Goal: Task Accomplishment & Management: Use online tool/utility

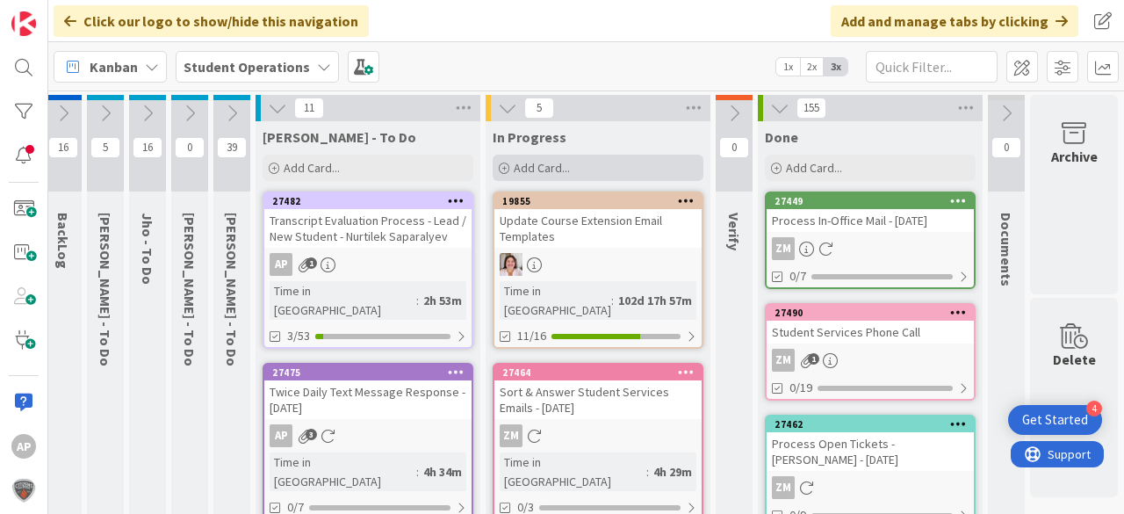
click at [603, 167] on div "Add Card..." at bounding box center [598, 168] width 211 height 26
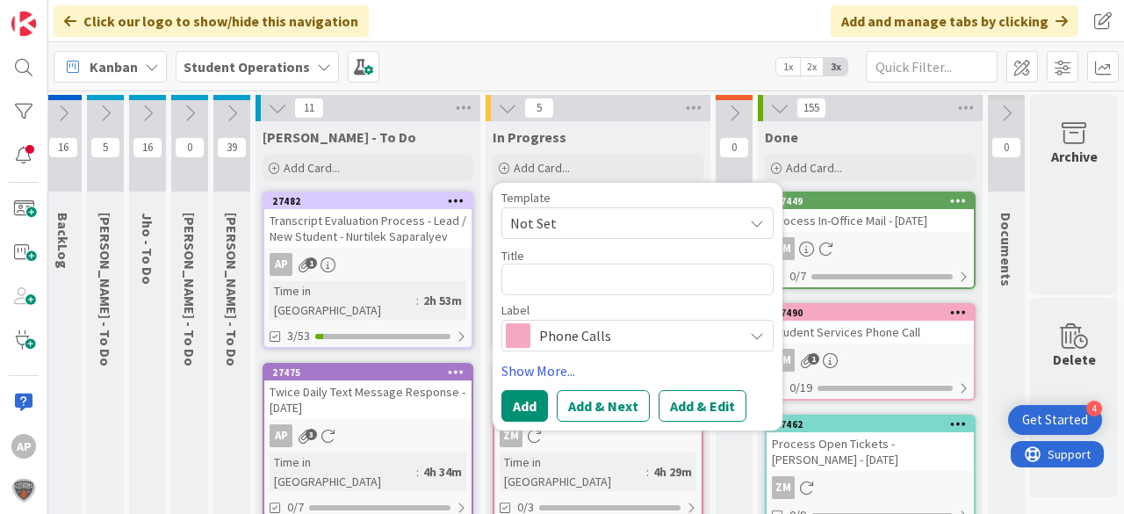
click at [608, 238] on span "Not Set" at bounding box center [637, 223] width 272 height 32
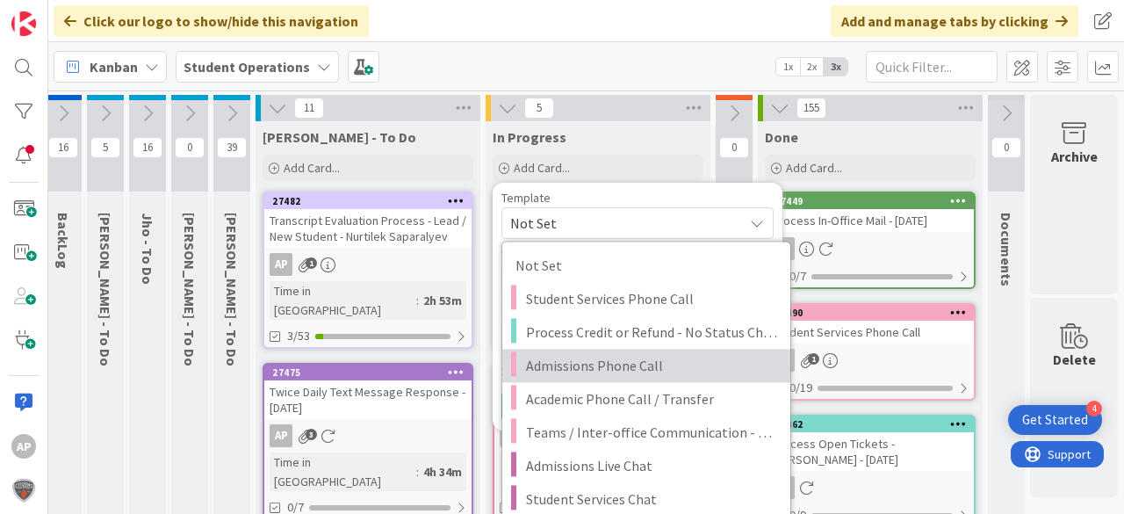
click at [636, 356] on span "Admissions Phone Call" at bounding box center [651, 365] width 251 height 23
type textarea "x"
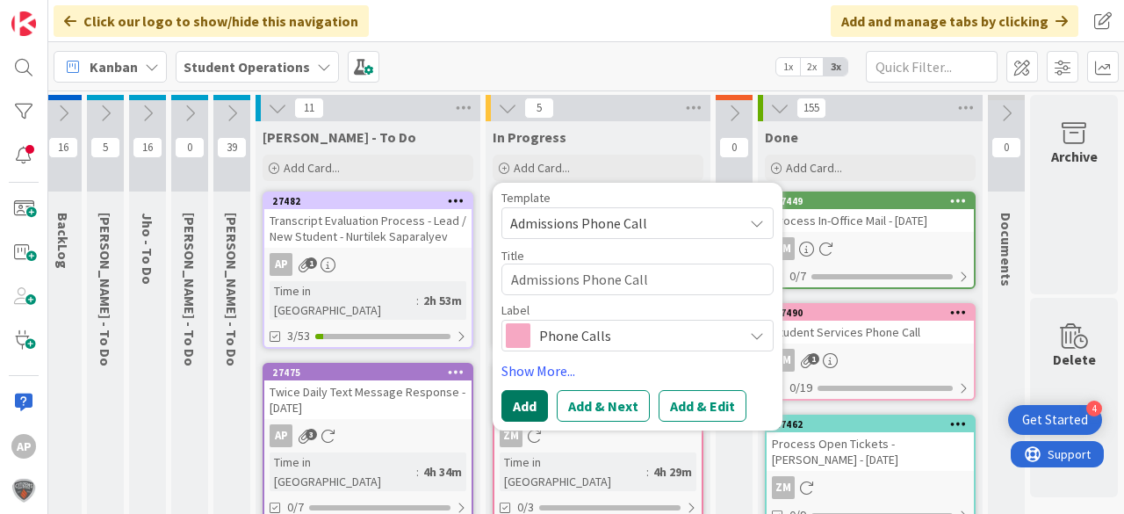
click at [516, 396] on button "Add" at bounding box center [524, 406] width 47 height 32
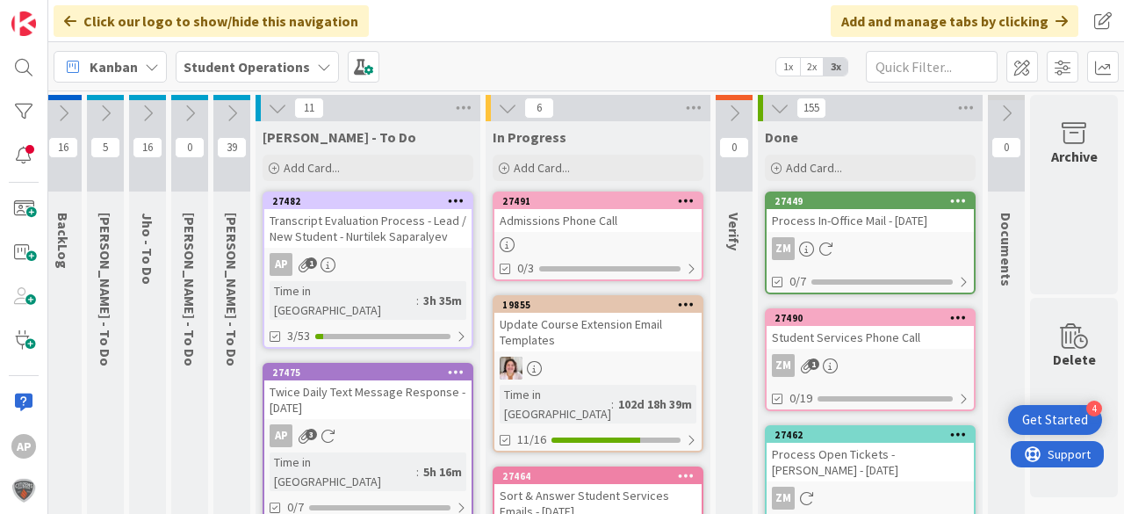
click at [635, 220] on div "Admissions Phone Call" at bounding box center [597, 220] width 207 height 23
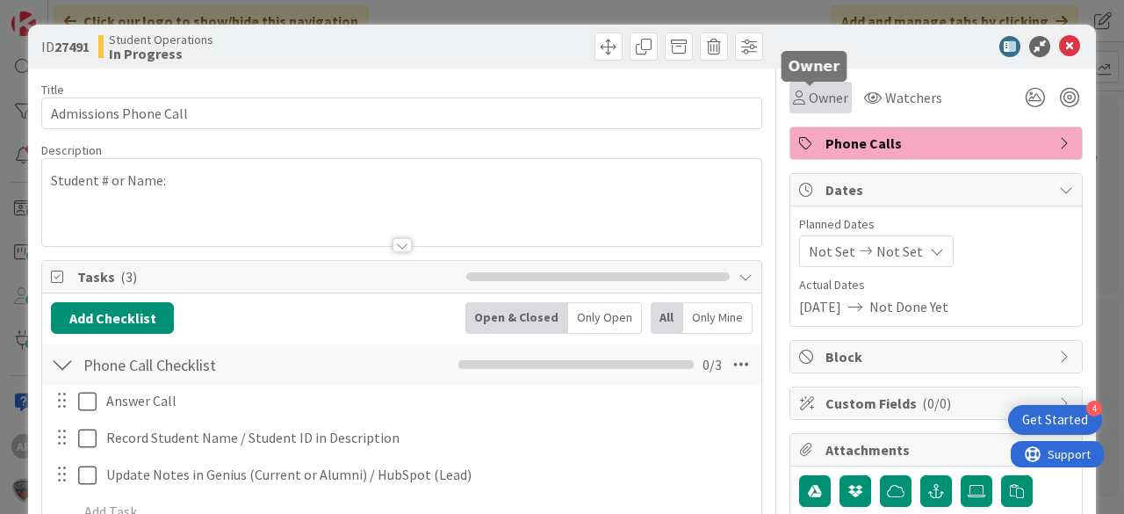
click at [818, 91] on span "Owner" at bounding box center [829, 97] width 40 height 21
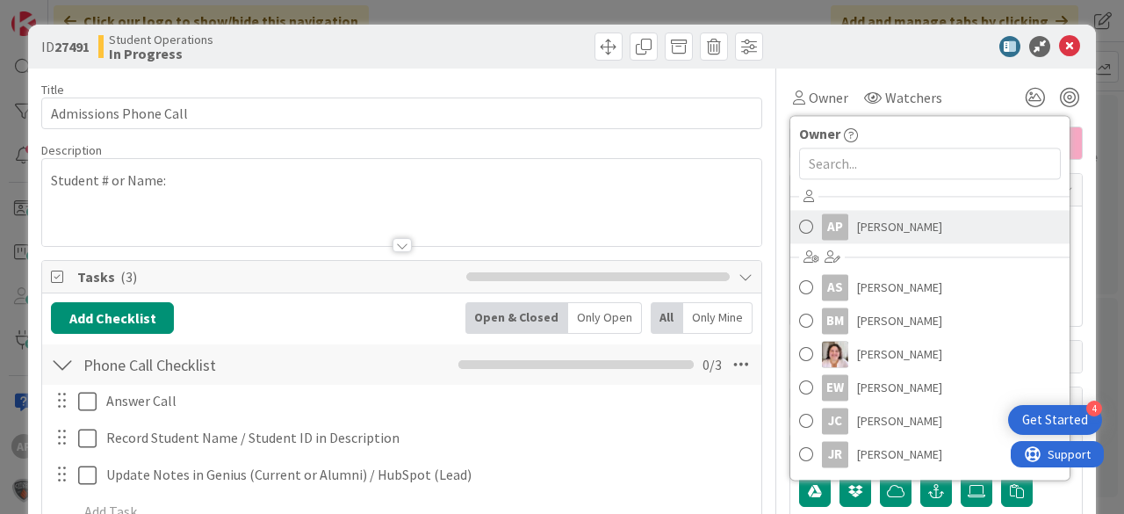
click at [893, 226] on span "[PERSON_NAME]" at bounding box center [899, 226] width 85 height 26
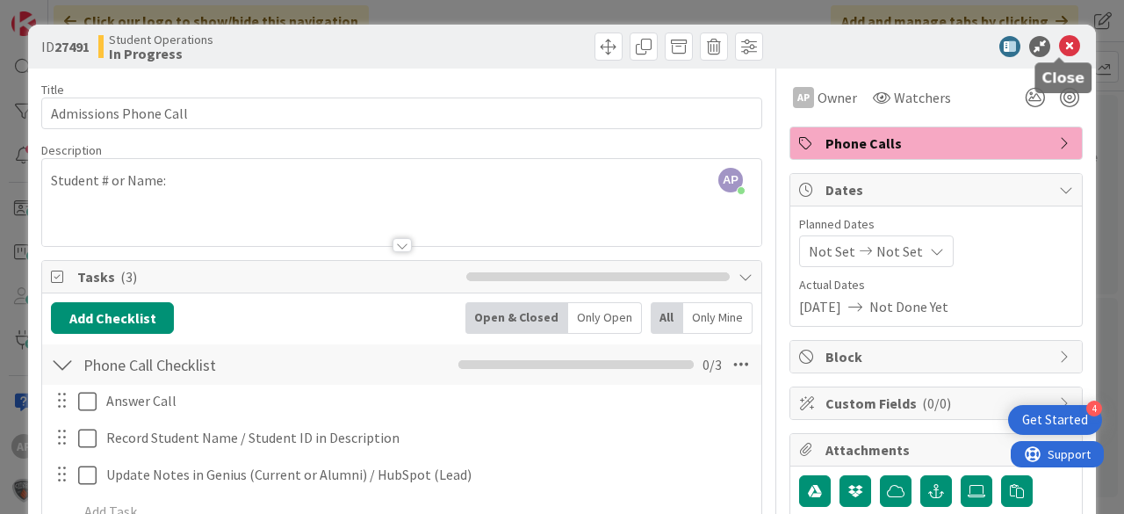
click at [1076, 47] on div "ID 27491 Student Operations In Progress" at bounding box center [562, 47] width 1068 height 44
click at [1066, 43] on icon at bounding box center [1069, 46] width 21 height 21
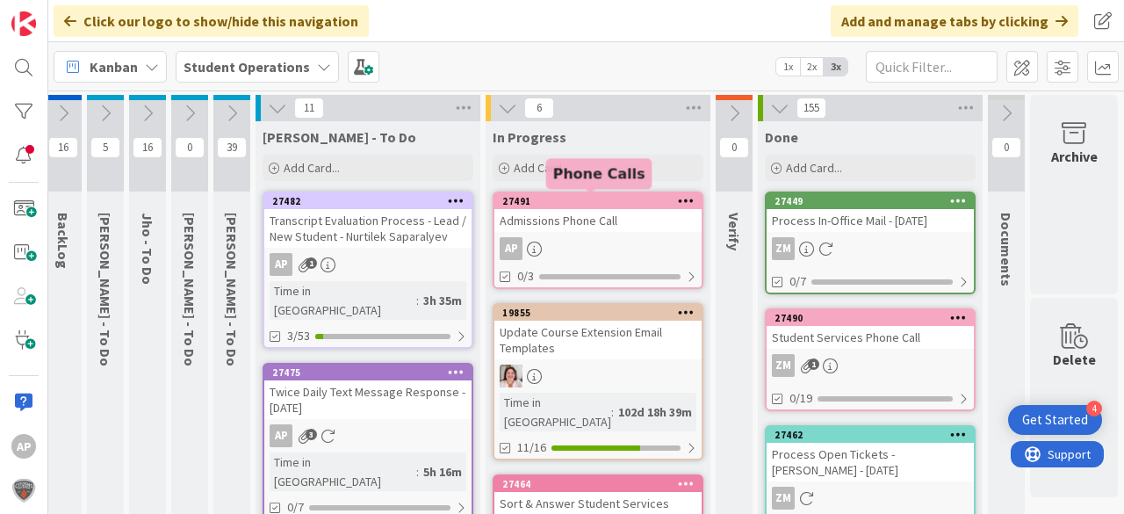
click at [625, 221] on div "Admissions Phone Call" at bounding box center [597, 220] width 207 height 23
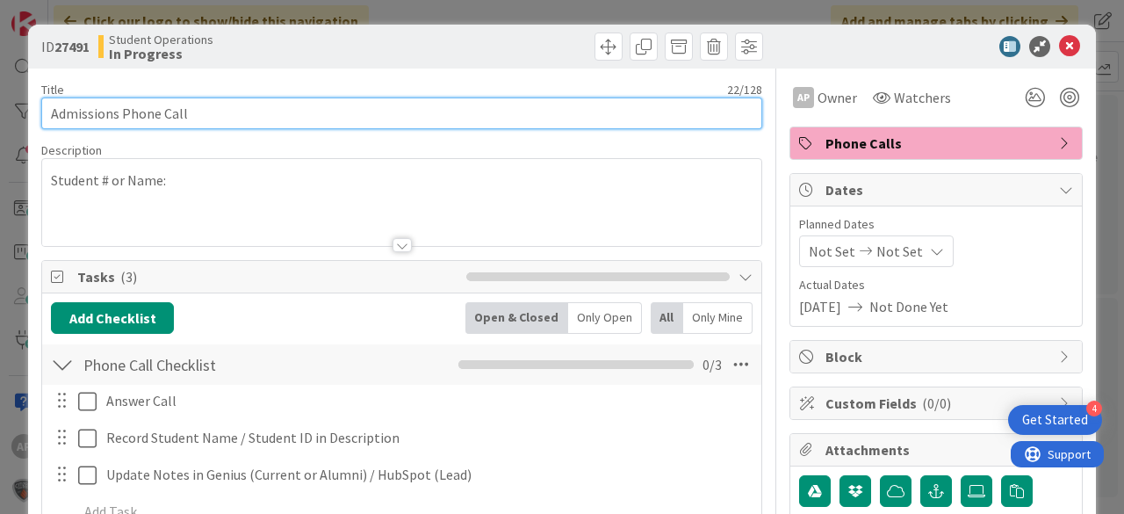
click at [269, 112] on input "Admissions Phone Call" at bounding box center [401, 113] width 721 height 32
type input "Admissions Phone Call - [PERSON_NAME]"
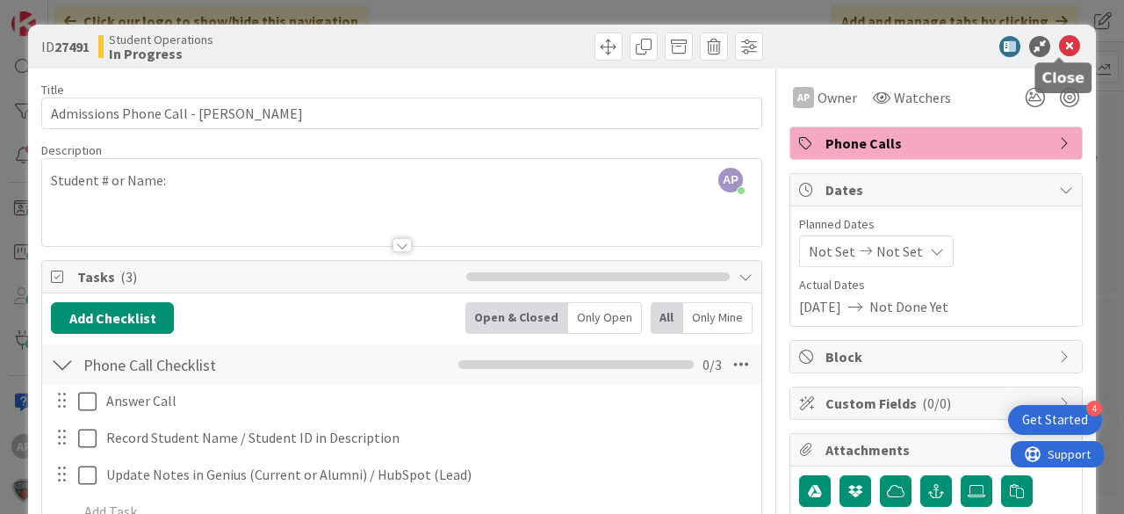
click at [1060, 49] on icon at bounding box center [1069, 46] width 21 height 21
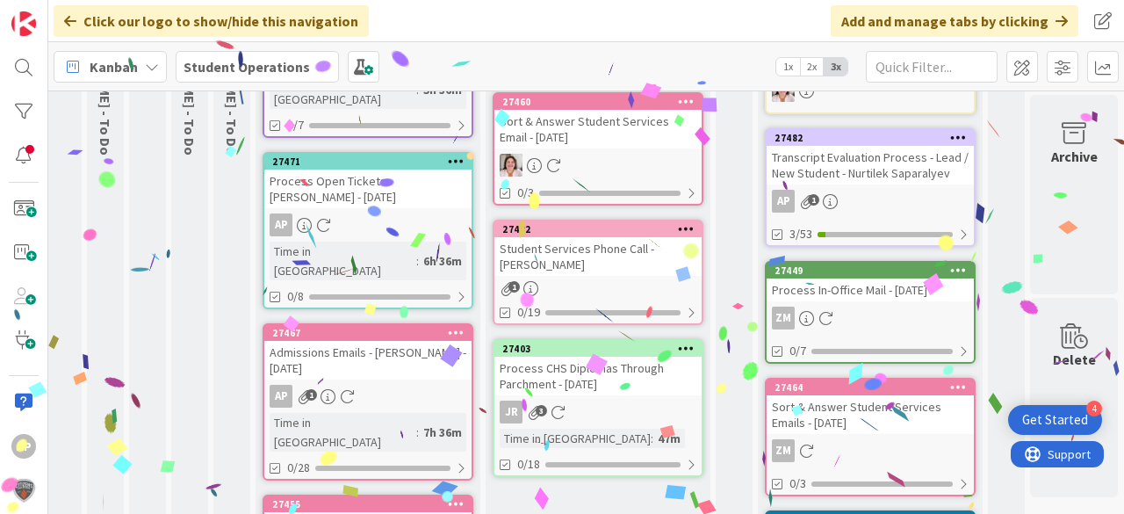
scroll to position [0, 62]
